Goal: Find specific page/section: Find specific page/section

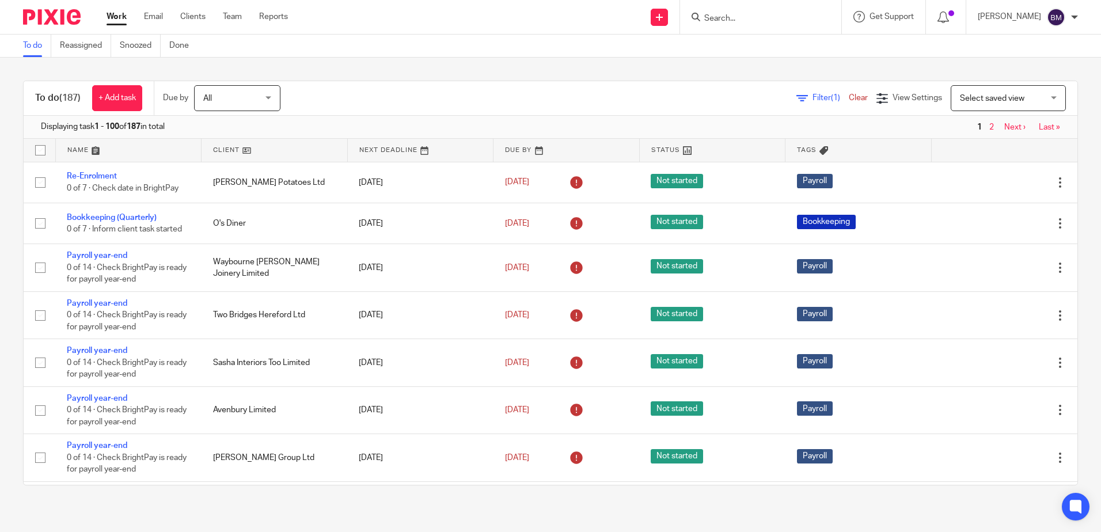
click at [766, 19] on input "Search" at bounding box center [755, 19] width 104 height 10
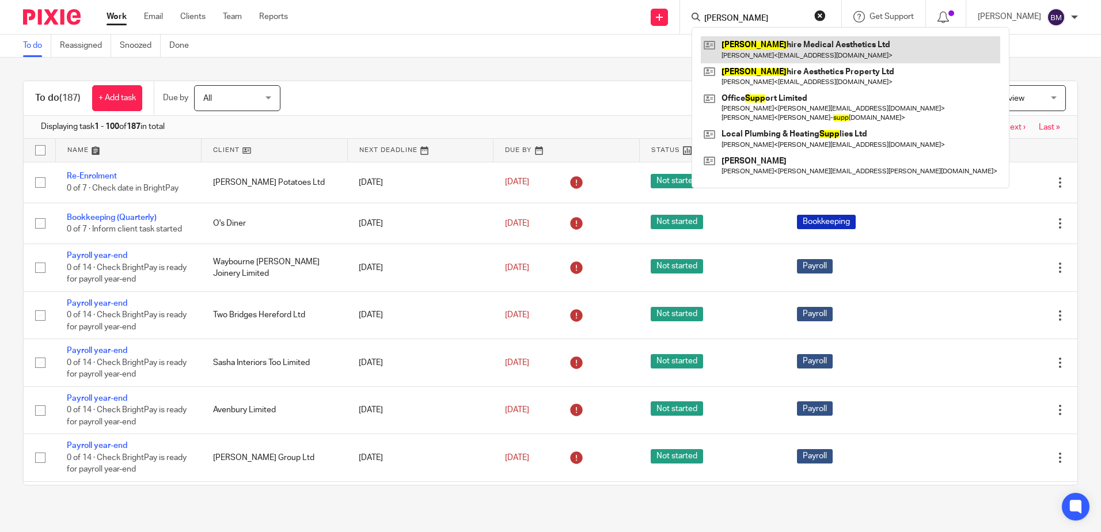
type input "[PERSON_NAME]"
click at [786, 47] on link at bounding box center [850, 49] width 299 height 26
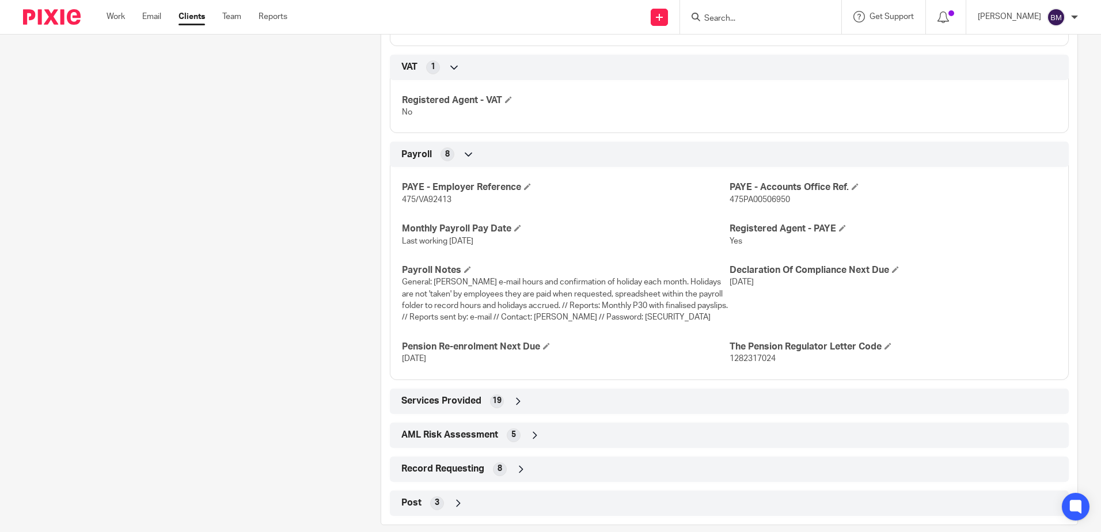
scroll to position [1025, 0]
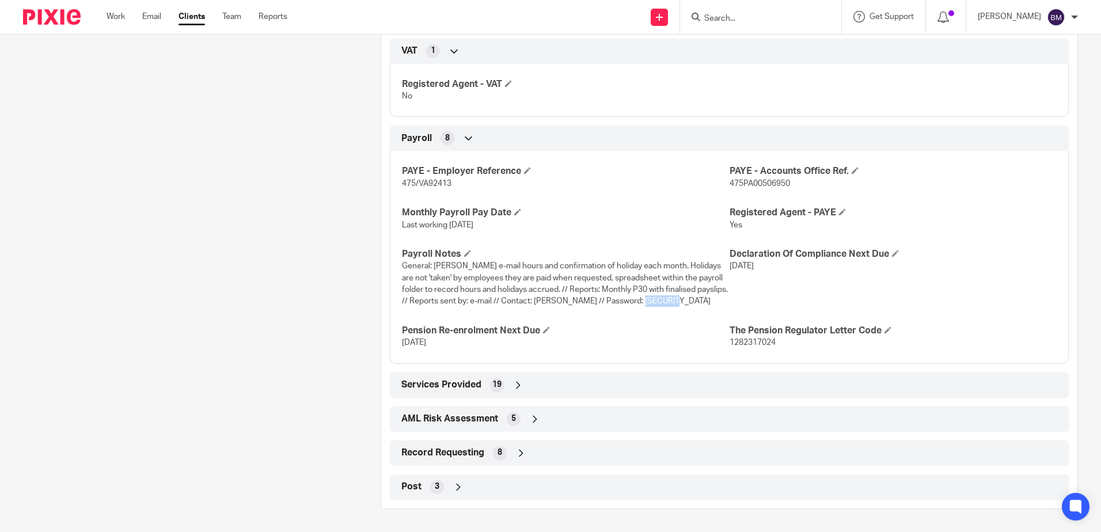
drag, startPoint x: 669, startPoint y: 304, endPoint x: 633, endPoint y: 300, distance: 36.4
click at [633, 300] on span "General: [PERSON_NAME] e-mail hours and confirmation of holiday each month. Hol…" at bounding box center [565, 283] width 326 height 43
copy span "Phoebe16"
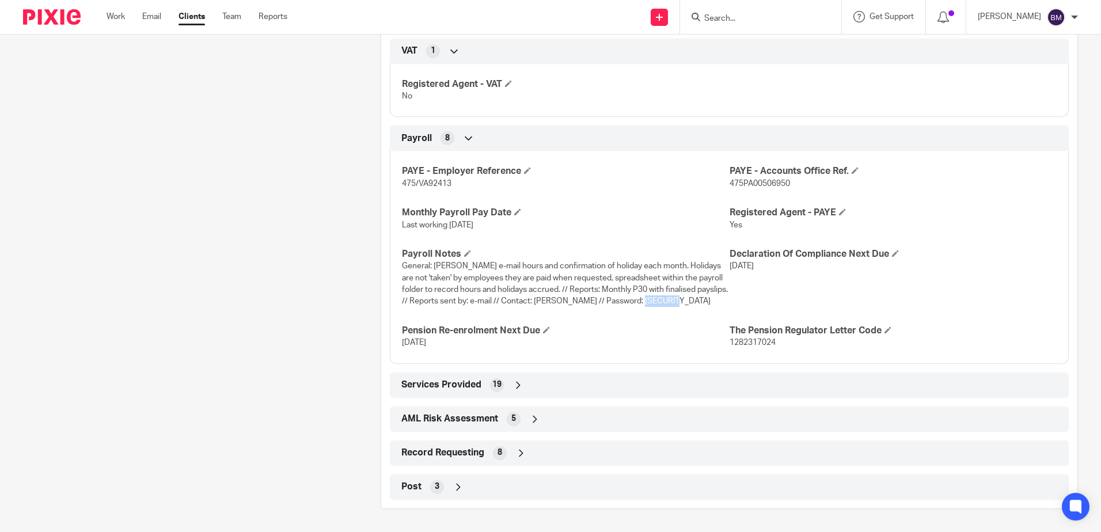
copy span "Phoebe16"
click at [757, 19] on input "Search" at bounding box center [755, 19] width 104 height 10
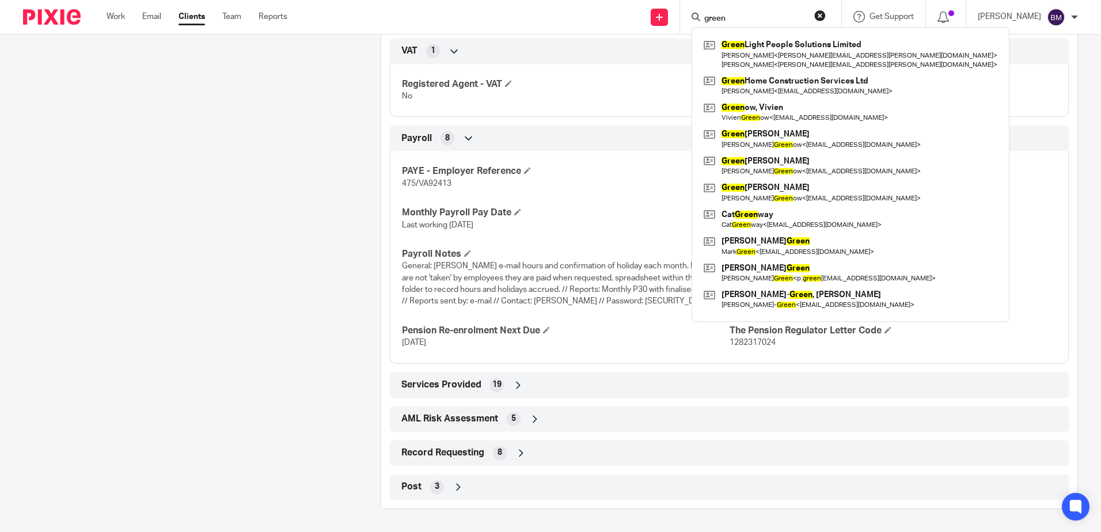
type input "green"
click button "submit" at bounding box center [0, 0] width 0 height 0
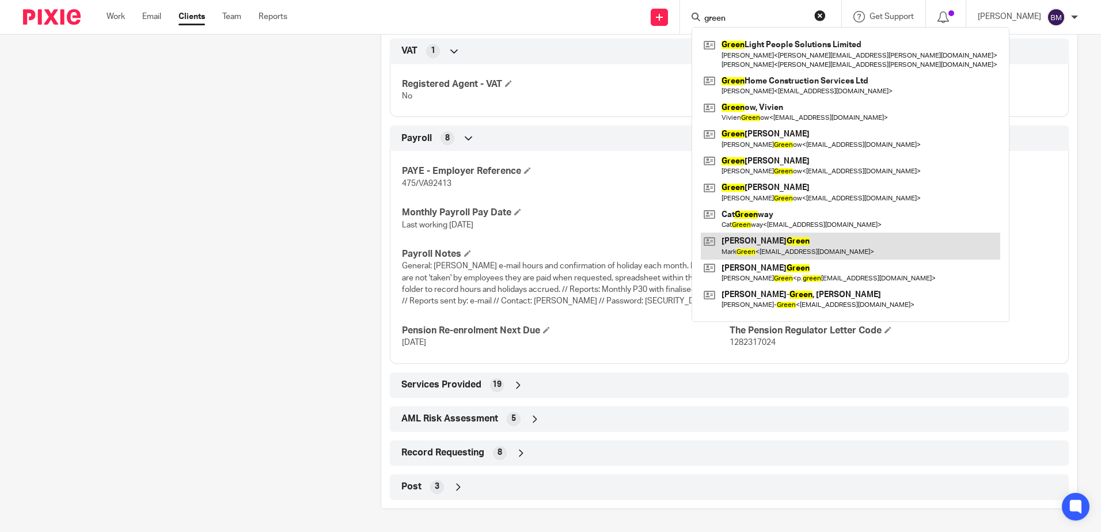
click at [807, 246] on link at bounding box center [850, 246] width 299 height 26
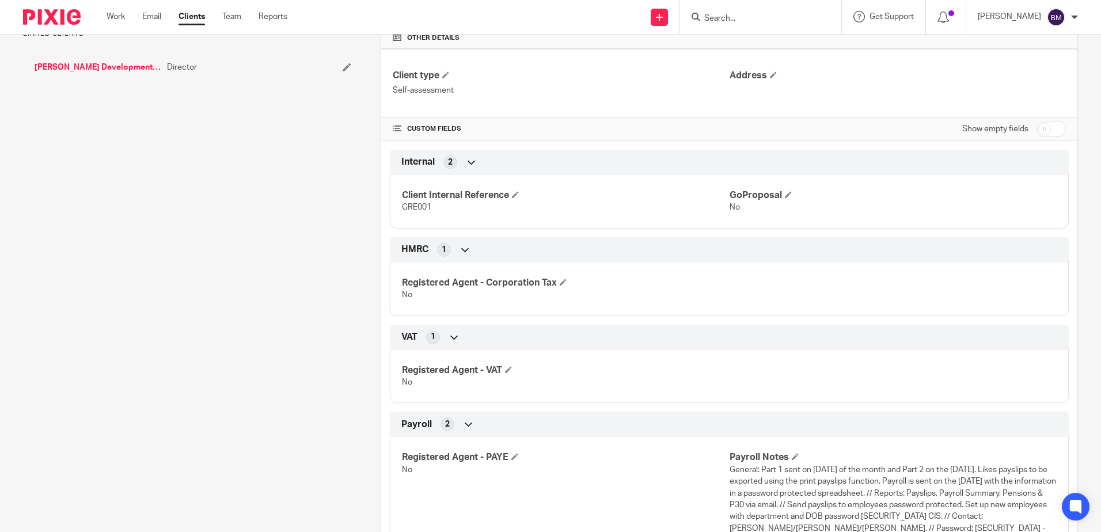
scroll to position [440, 0]
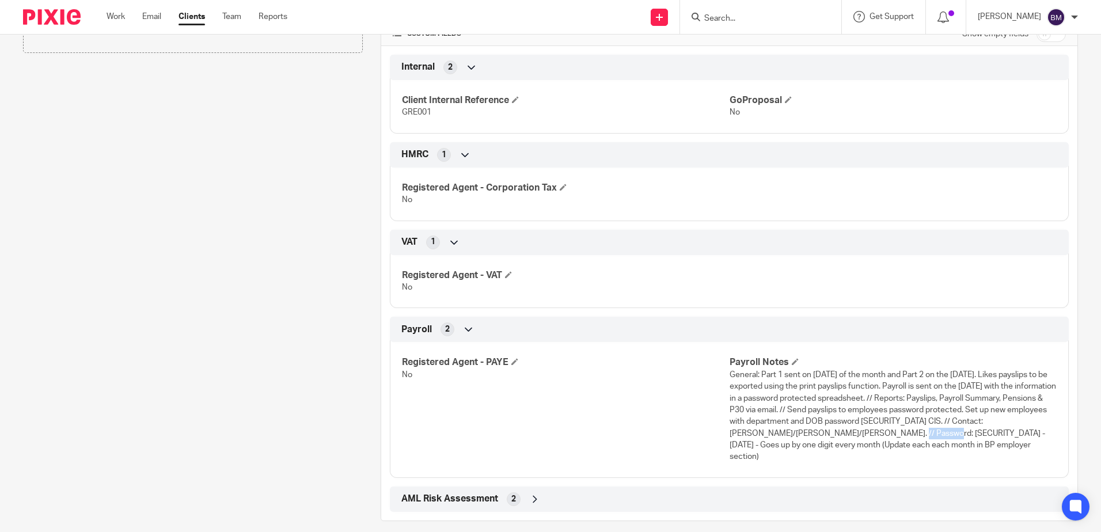
drag, startPoint x: 982, startPoint y: 433, endPoint x: 939, endPoint y: 436, distance: 43.3
click at [939, 436] on span "General: Part 1 sent on last Wednesday of the month and Part 2 on the Thursday.…" at bounding box center [892, 416] width 326 height 90
copy span "Pa7FMG209"
